Goal: Information Seeking & Learning: Check status

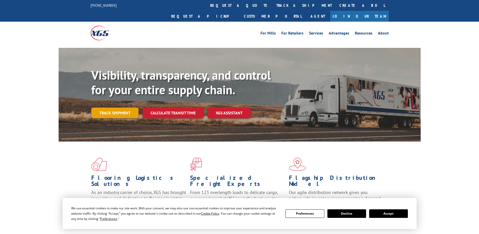
click at [118, 107] on link "Track shipment" at bounding box center [114, 112] width 47 height 11
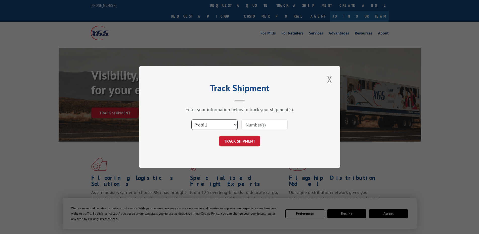
click at [222, 128] on select "Select category... Probill BOL PO" at bounding box center [214, 124] width 46 height 11
select select "po"
click at [191, 119] on select "Select category... Probill BOL PO" at bounding box center [214, 124] width 46 height 11
click at [265, 127] on input at bounding box center [264, 124] width 46 height 11
paste input "23513831"
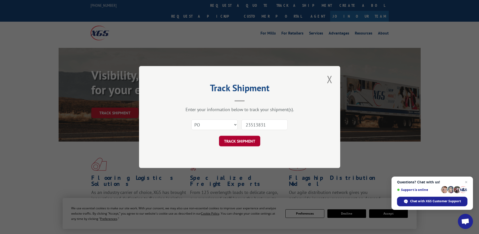
type input "23513831"
click at [254, 138] on button "TRACK SHIPMENT" at bounding box center [239, 141] width 41 height 11
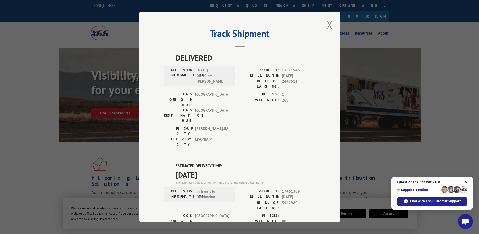
click at [466, 183] on span "Open chat" at bounding box center [466, 182] width 6 height 6
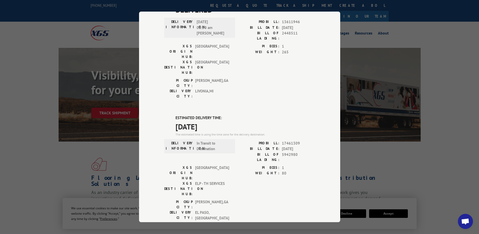
scroll to position [98, 0]
